Goal: Transaction & Acquisition: Purchase product/service

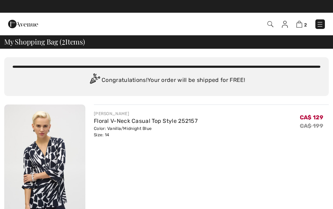
click at [10, 25] on img at bounding box center [23, 24] width 30 height 14
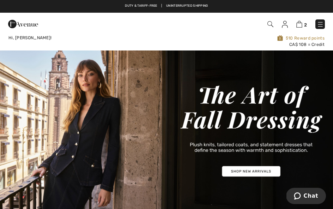
click at [318, 24] on img at bounding box center [319, 24] width 7 height 7
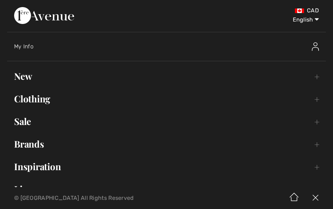
click at [24, 122] on link "Sale Toggle submenu" at bounding box center [166, 121] width 318 height 16
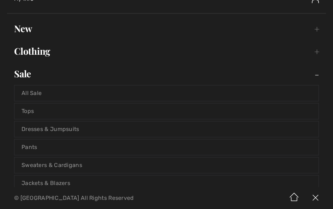
scroll to position [46, 0]
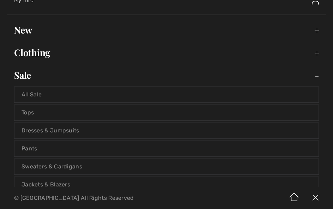
click at [31, 148] on link "Pants" at bounding box center [166, 149] width 304 height 16
click at [30, 147] on link "Pants" at bounding box center [166, 149] width 304 height 16
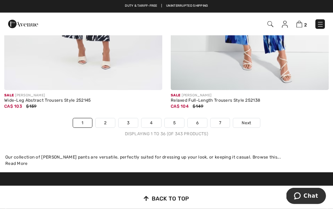
scroll to position [4915, 0]
click at [107, 120] on link "2" at bounding box center [104, 122] width 19 height 9
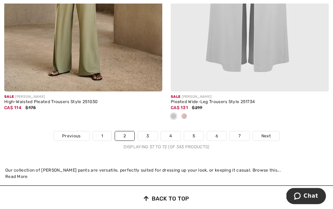
scroll to position [4927, 0]
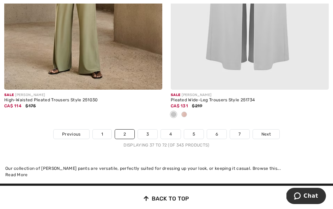
click at [141, 129] on link "3" at bounding box center [147, 133] width 19 height 9
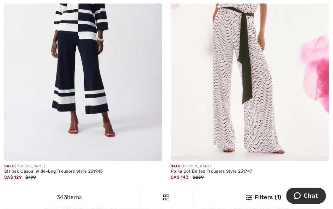
scroll to position [4292, 0]
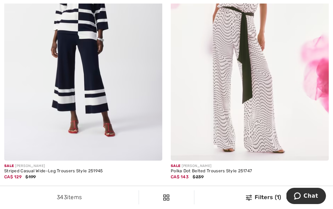
click at [131, 117] on img at bounding box center [83, 42] width 158 height 237
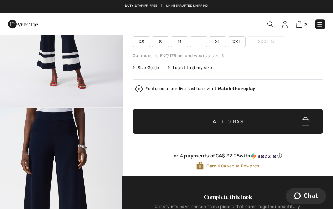
scroll to position [111, 0]
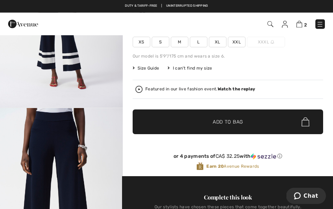
click at [141, 88] on img at bounding box center [138, 89] width 7 height 7
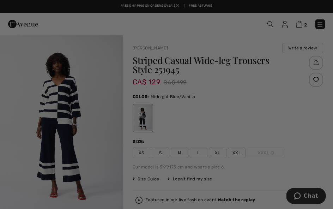
scroll to position [0, 0]
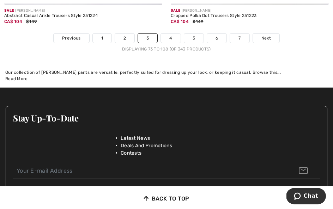
scroll to position [4976, 0]
click at [172, 33] on link "4" at bounding box center [170, 37] width 19 height 9
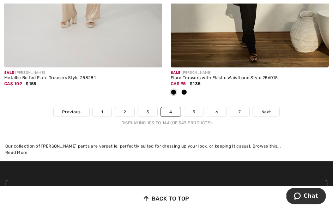
scroll to position [4926, 0]
click at [194, 107] on link "5" at bounding box center [193, 111] width 19 height 9
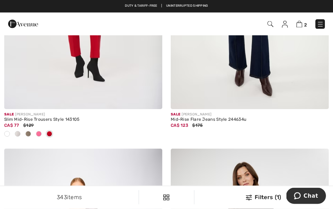
scroll to position [2113, 0]
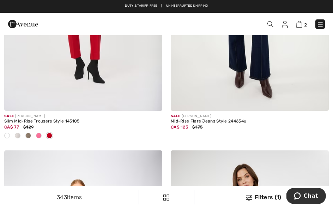
click at [298, 23] on img at bounding box center [299, 24] width 6 height 7
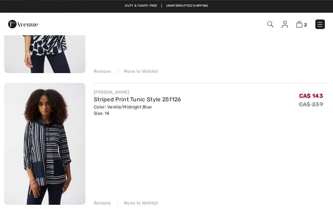
scroll to position [152, 0]
click at [110, 75] on div "Remove" at bounding box center [102, 71] width 17 height 6
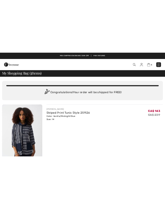
scroll to position [0, 0]
